Goal: Task Accomplishment & Management: Manage account settings

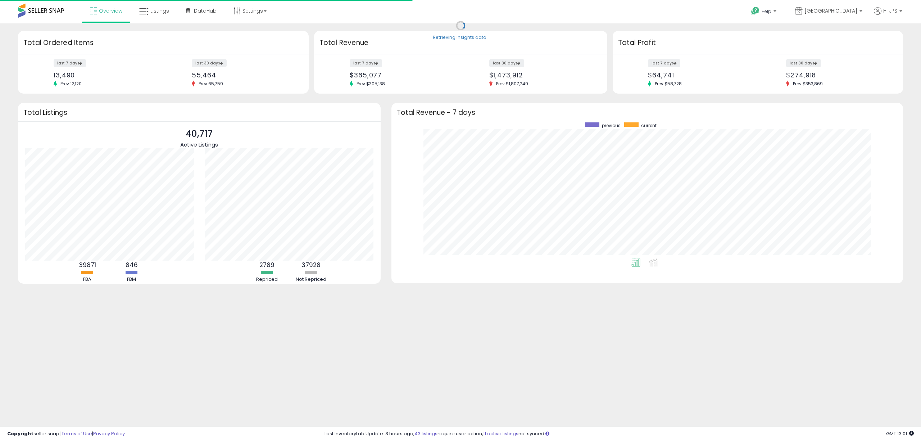
scroll to position [136, 497]
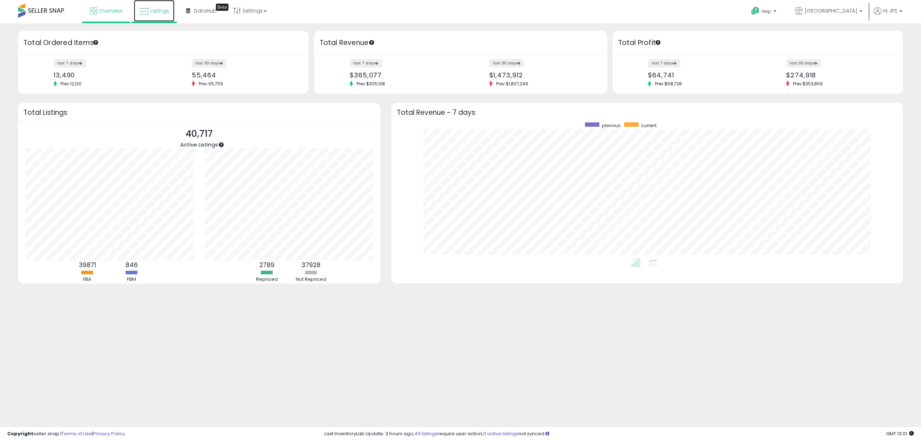
click at [153, 13] on span "Listings" at bounding box center [159, 10] width 19 height 7
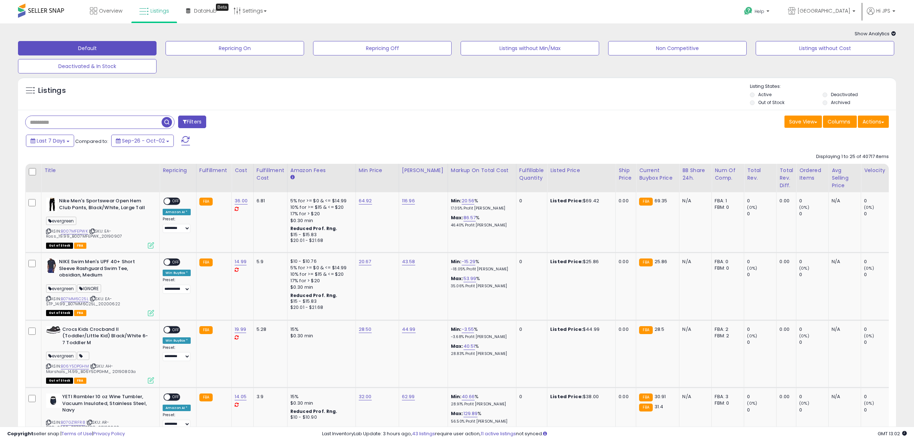
click at [828, 94] on li "Deactivated" at bounding box center [859, 95] width 72 height 8
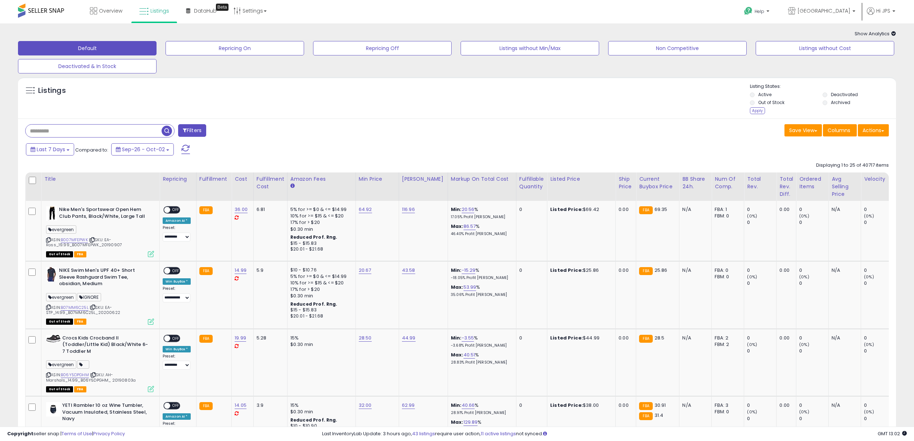
click at [828, 94] on li "Deactivated" at bounding box center [859, 95] width 72 height 8
click at [758, 113] on div "Apply" at bounding box center [757, 110] width 15 height 7
